Goal: Check status: Check status

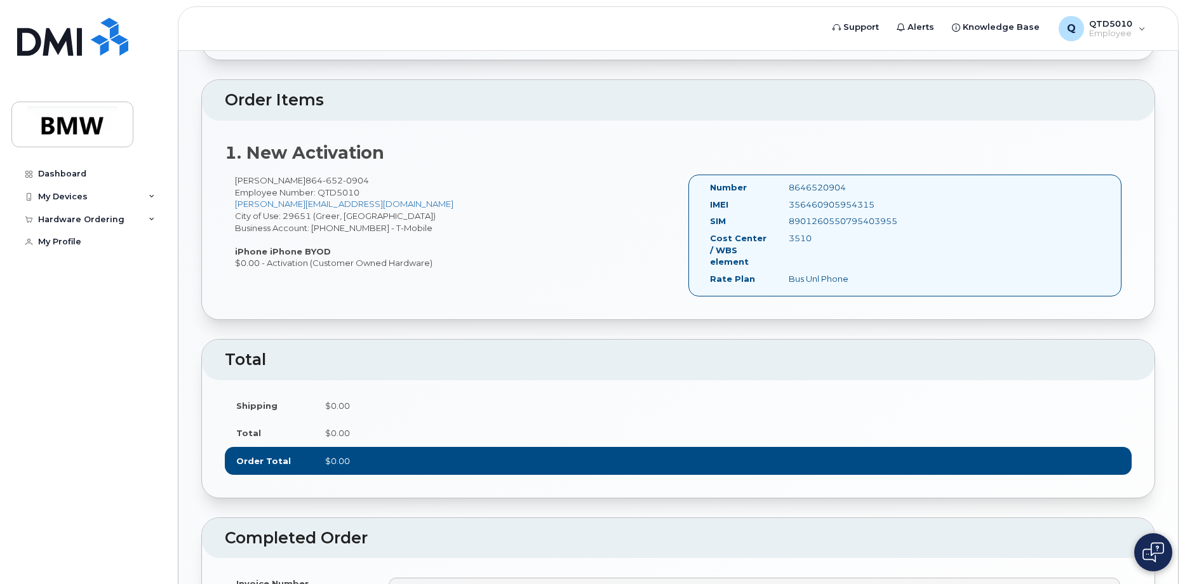
scroll to position [383, 0]
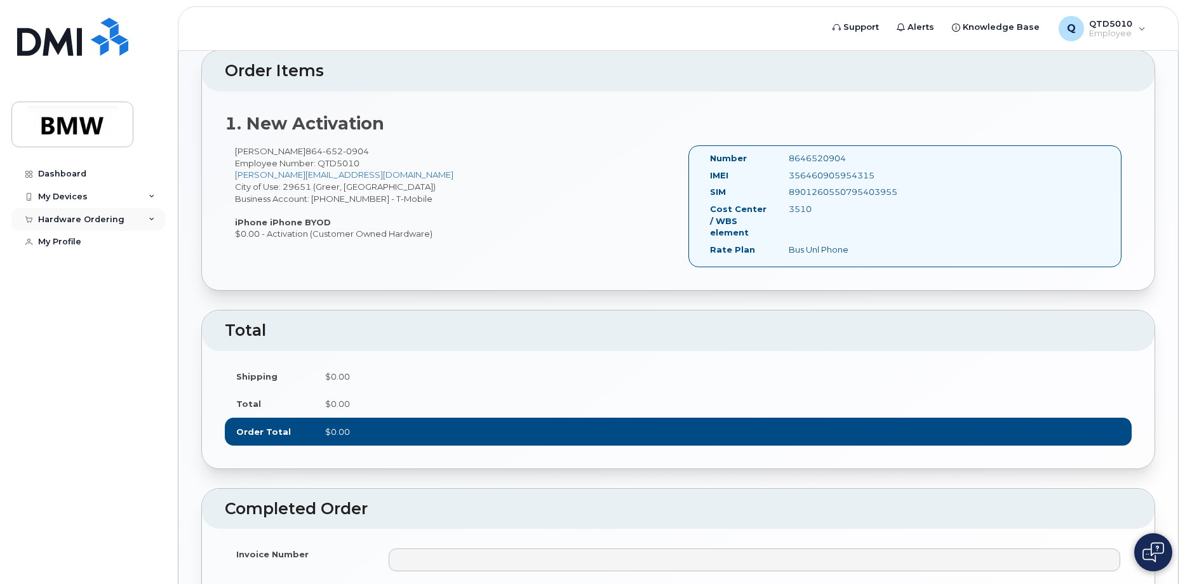
click at [81, 218] on div "Hardware Ordering" at bounding box center [81, 220] width 86 height 10
click at [70, 245] on div "My Orders" at bounding box center [67, 242] width 46 height 11
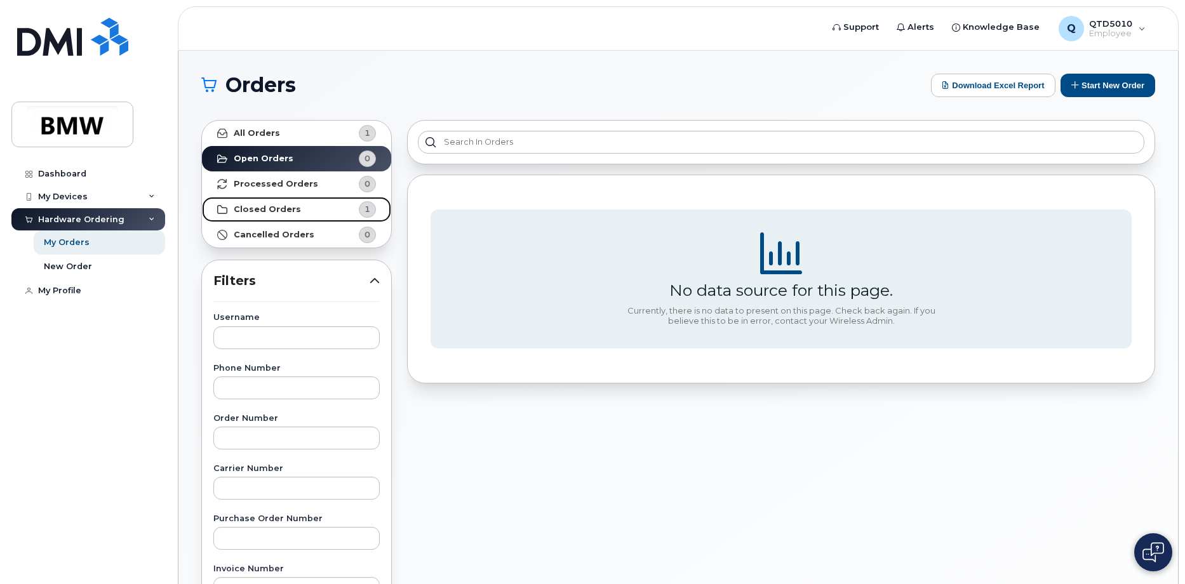
click at [242, 210] on strong "Closed Orders" at bounding box center [267, 209] width 67 height 10
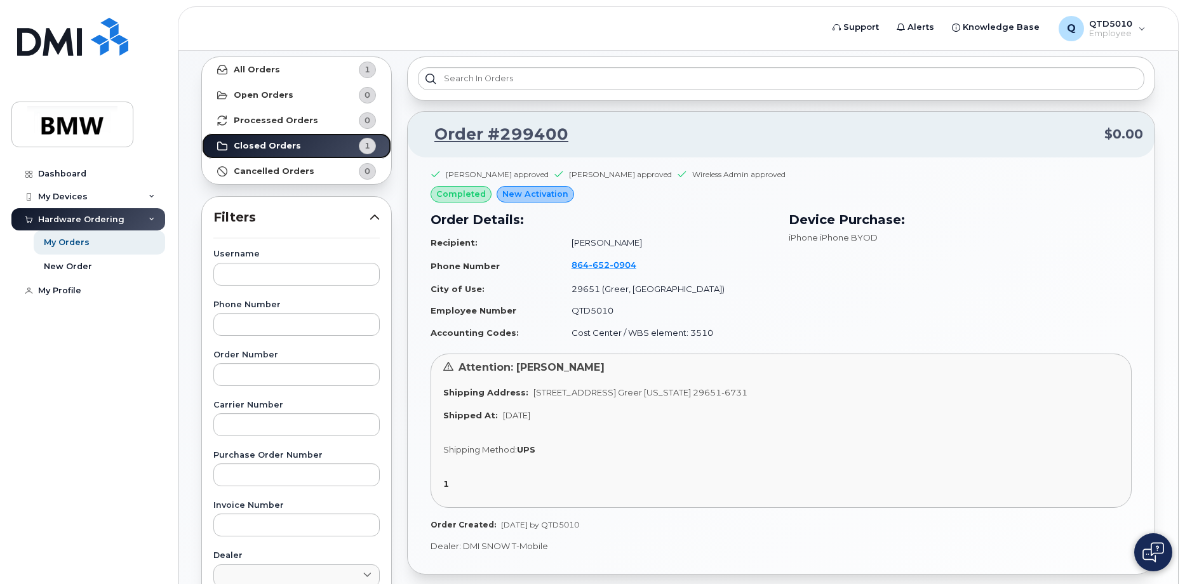
scroll to position [127, 0]
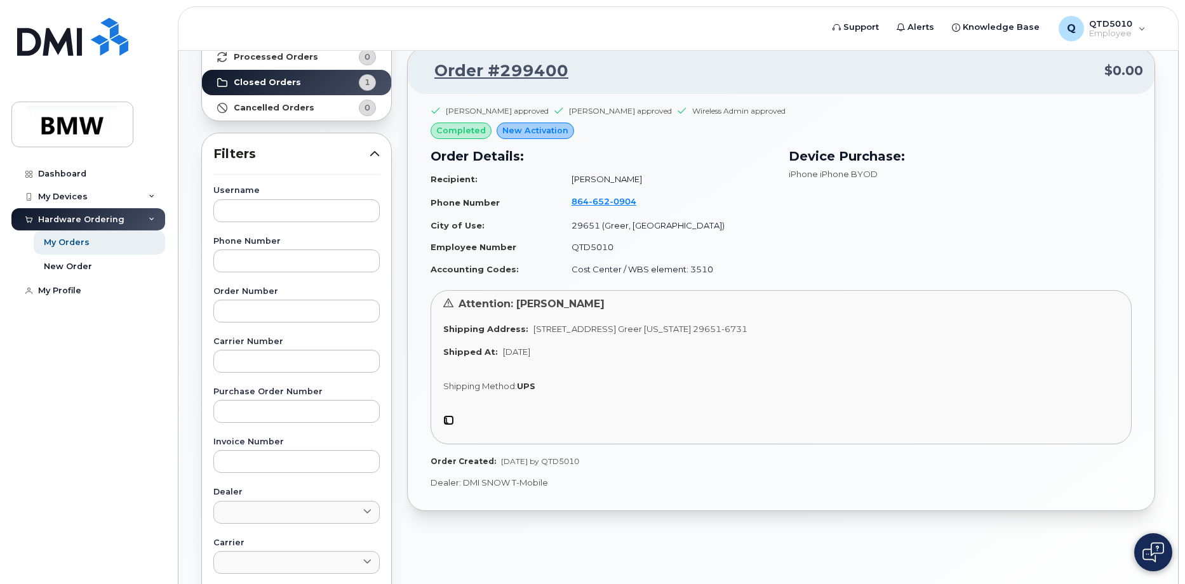
click at [450, 420] on link "1" at bounding box center [448, 420] width 11 height 10
